Goal: Browse casually

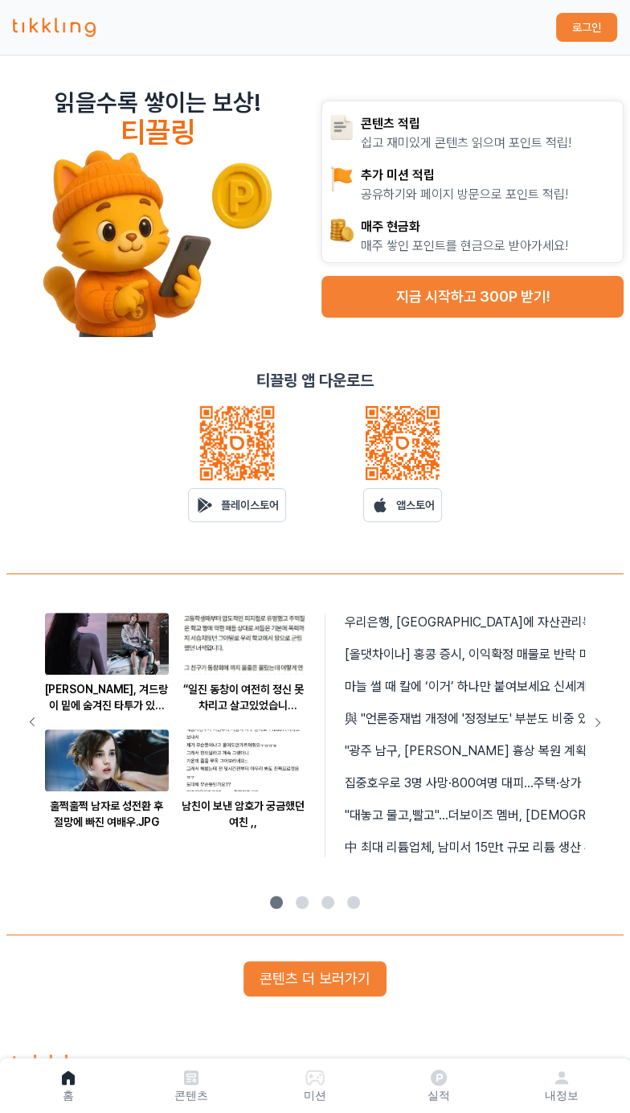
scroll to position [46, 0]
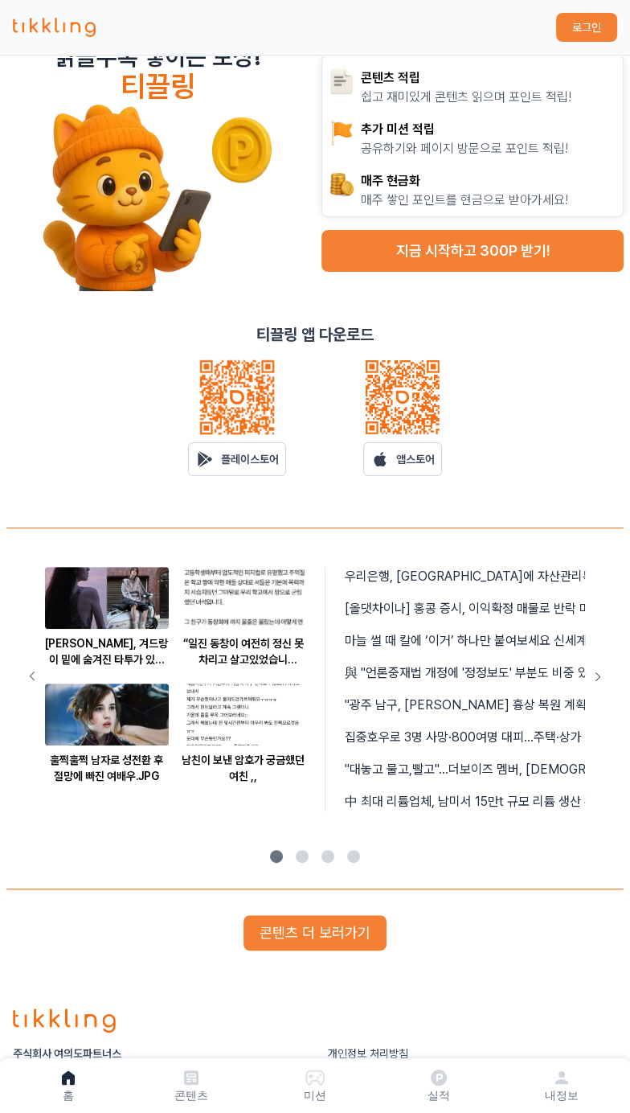
click at [227, 629] on button "“일진 동창이 여전히 정신 못차리고 살고있었습니다.”.jpg,," at bounding box center [244, 619] width 124 height 104
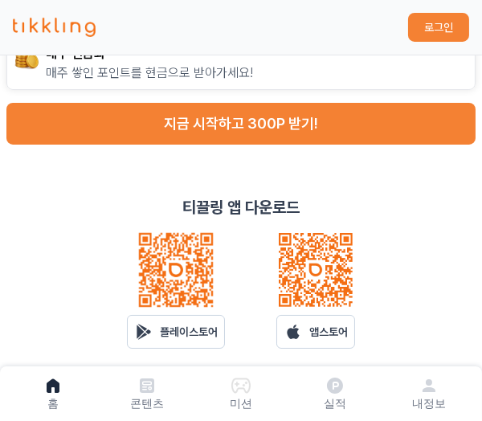
scroll to position [496, 0]
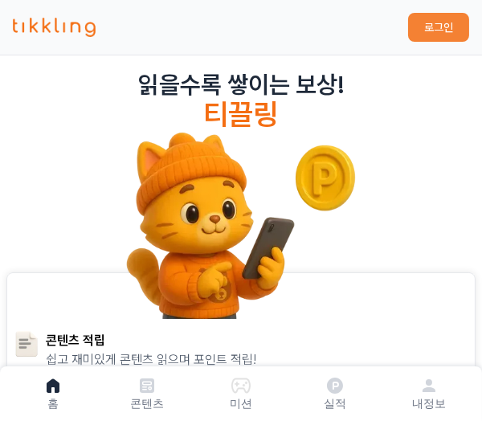
scroll to position [14, 0]
